Goal: Information Seeking & Learning: Learn about a topic

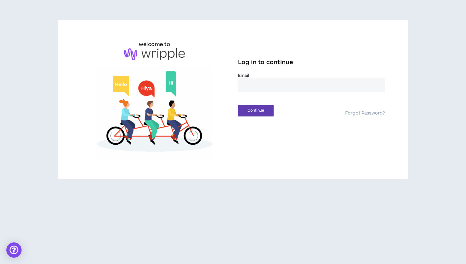
click at [255, 84] on input "email" at bounding box center [311, 85] width 147 height 14
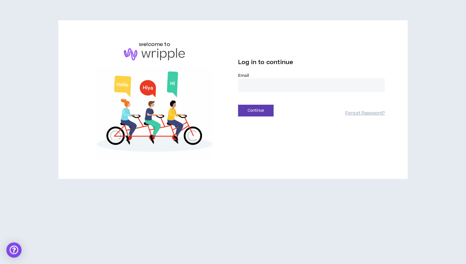
type input "**********"
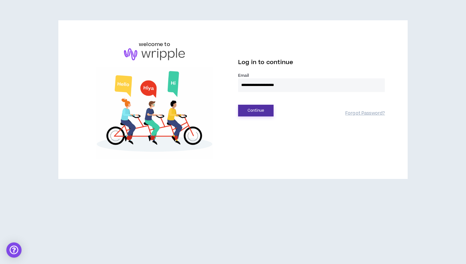
click at [256, 114] on button "Continue" at bounding box center [256, 111] width 36 height 12
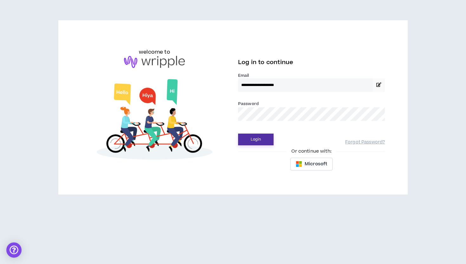
click at [250, 143] on button "Login" at bounding box center [256, 139] width 36 height 12
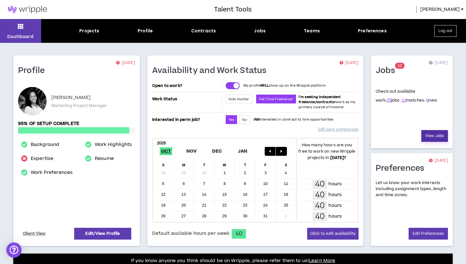
click at [429, 139] on link "View Jobs" at bounding box center [434, 136] width 27 height 12
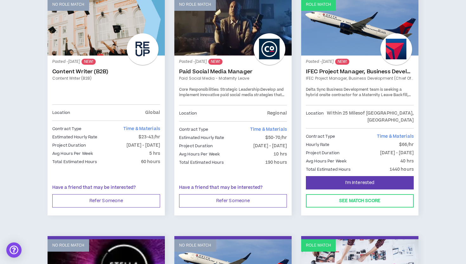
scroll to position [837, 0]
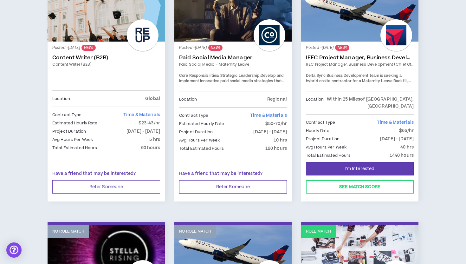
scroll to position [849, 0]
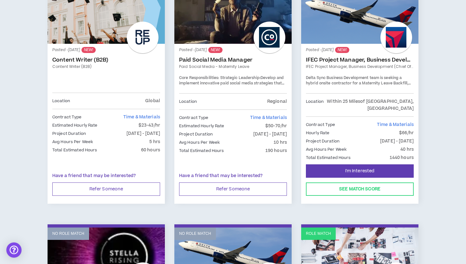
drag, startPoint x: 352, startPoint y: 58, endPoint x: 393, endPoint y: 1, distance: 70.9
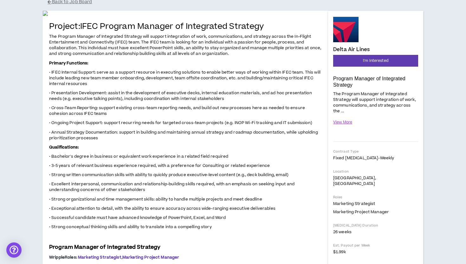
scroll to position [51, 0]
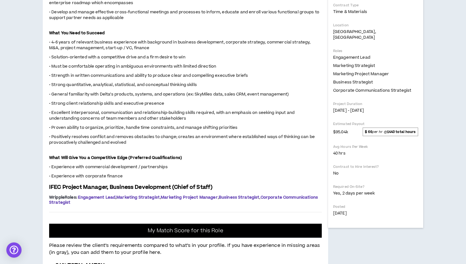
scroll to position [191, 0]
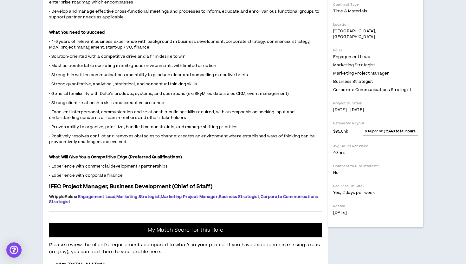
click at [269, 50] on span "• 4-6 years of relevant business experience with background in business develop…" at bounding box center [180, 44] width 262 height 11
click at [356, 241] on div "Delta Air Lines IFEC Project Manager, Business Development (Chief of Staff) Hid…" at bounding box center [375, 230] width 95 height 721
click at [29, 79] on div "Dashboard Projects Profile Contracts Jobs Teams Preferences Log out Back to Job…" at bounding box center [233, 214] width 466 height 772
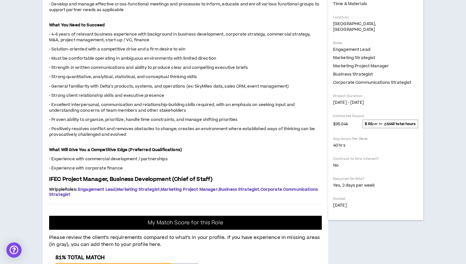
click at [35, 114] on div "Dashboard Projects Profile Contracts Jobs Teams Preferences Log out Back to Job…" at bounding box center [233, 207] width 466 height 772
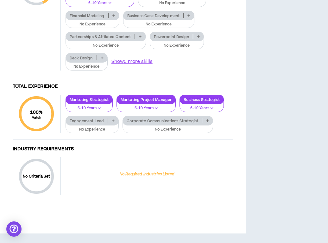
scroll to position [632, 0]
click at [138, 65] on button "Show 5 more skills" at bounding box center [133, 61] width 42 height 7
